Goal: Find contact information: Find contact information

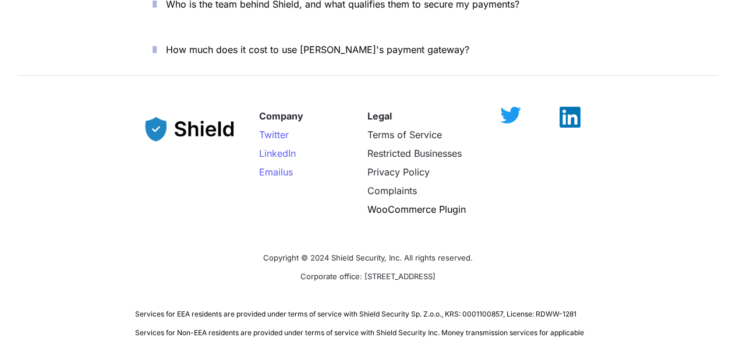
scroll to position [4357, 0]
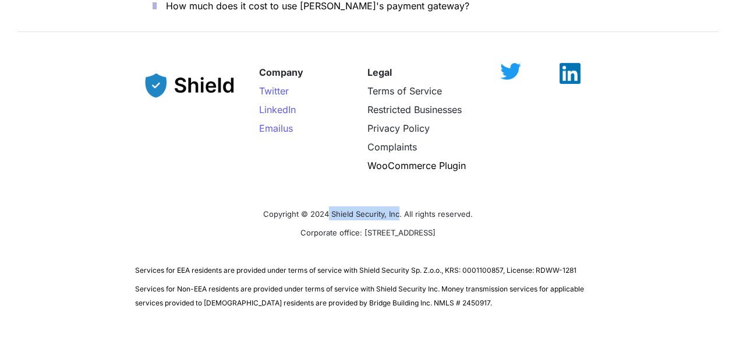
drag, startPoint x: 329, startPoint y: 168, endPoint x: 400, endPoint y: 167, distance: 71.0
click at [400, 209] on span "Copyright © 2024 Shield Security, Inc. All rights reserved." at bounding box center [368, 213] width 210 height 9
copy span "Shield Security, Inc"
drag, startPoint x: 332, startPoint y: 186, endPoint x: 403, endPoint y: 190, distance: 71.7
click at [403, 228] on span "Corporate office: [STREET_ADDRESS]" at bounding box center [367, 232] width 135 height 9
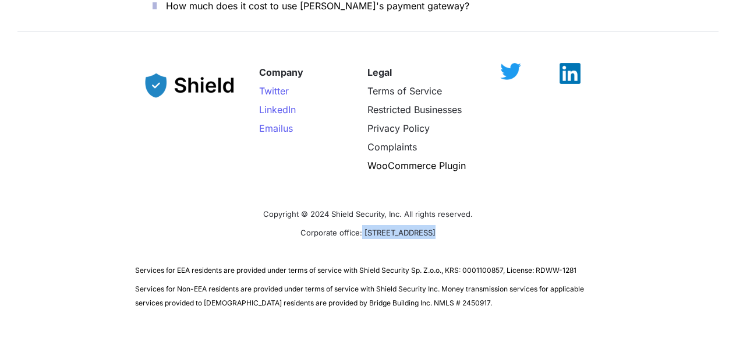
copy span "[STREET_ADDRESS]"
click at [420, 228] on span "Corporate office: [STREET_ADDRESS]" at bounding box center [367, 232] width 135 height 9
copy span "[GEOGRAPHIC_DATA]"
click at [435, 228] on span "Corporate office: [STREET_ADDRESS]" at bounding box center [367, 232] width 135 height 9
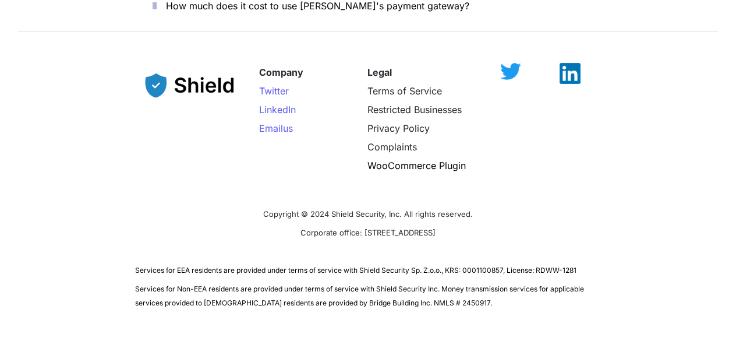
click at [435, 228] on span "Corporate office: [STREET_ADDRESS]" at bounding box center [367, 232] width 135 height 9
copy span "FL"
click at [435, 228] on span "Corporate office: [STREET_ADDRESS]" at bounding box center [367, 232] width 135 height 9
copy span "33122"
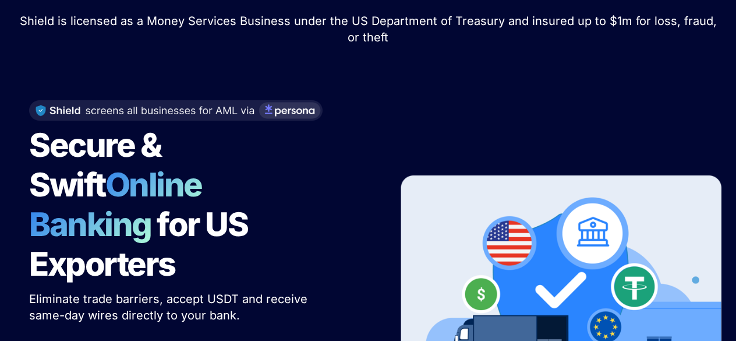
scroll to position [0, 0]
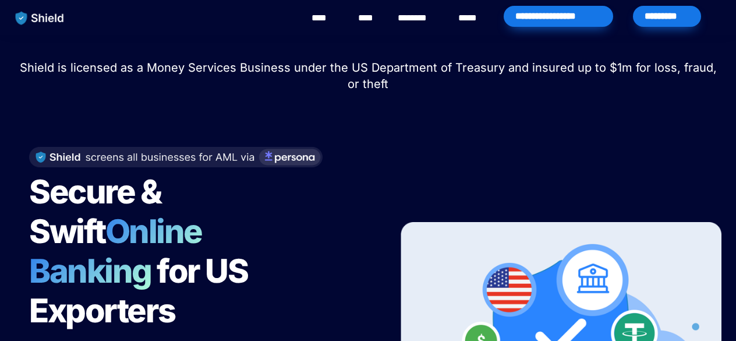
click at [594, 21] on div "**********" at bounding box center [557, 16] width 109 height 21
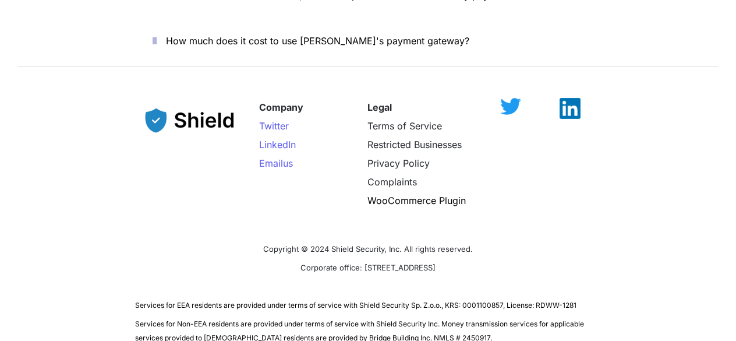
scroll to position [4335, 0]
